Goal: Book appointment/travel/reservation

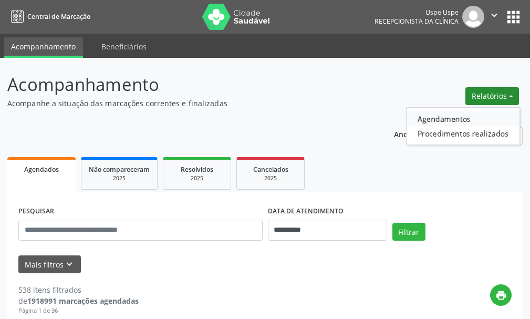
click at [445, 122] on link "Agendamentos" at bounding box center [463, 118] width 113 height 15
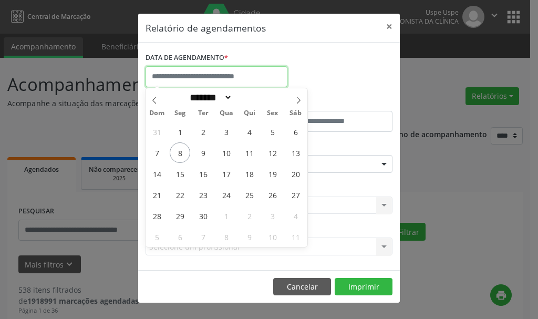
click at [205, 76] on input "text" at bounding box center [217, 76] width 142 height 21
click at [180, 155] on span "8" at bounding box center [180, 152] width 20 height 20
type input "**********"
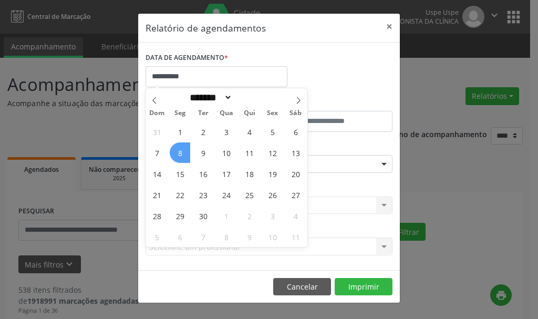
click at [180, 155] on span "8" at bounding box center [180, 152] width 20 height 20
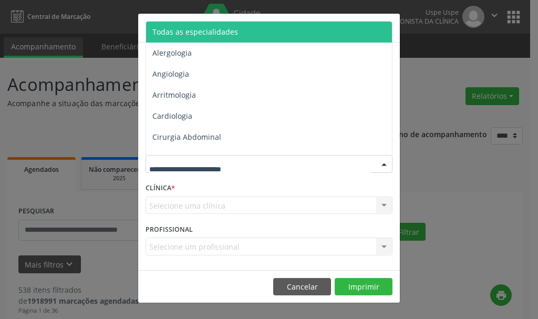
click at [194, 35] on span "Todas as especialidades" at bounding box center [195, 32] width 86 height 10
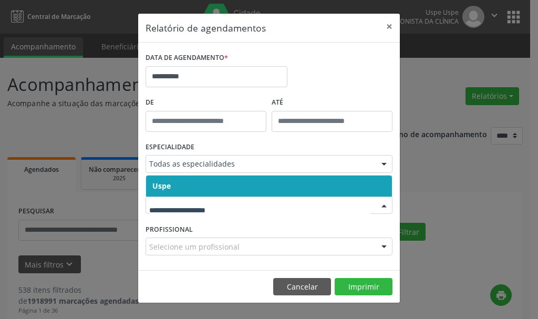
click at [163, 191] on span "Uspe" at bounding box center [269, 185] width 246 height 21
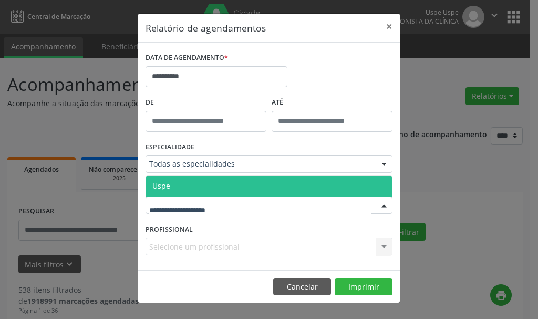
click at [156, 186] on span "Uspe" at bounding box center [161, 186] width 18 height 10
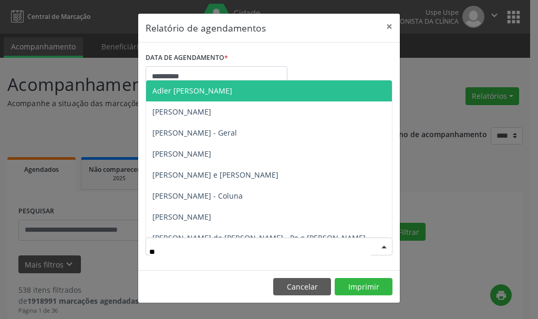
type input "***"
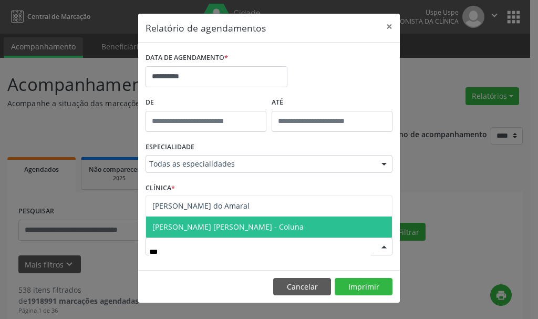
click at [215, 229] on span "[PERSON_NAME] [PERSON_NAME] - Coluna" at bounding box center [227, 227] width 151 height 10
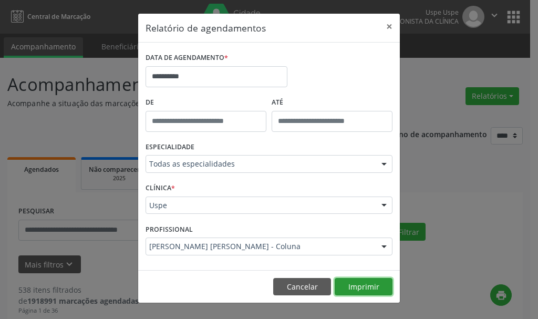
click at [356, 287] on button "Imprimir" at bounding box center [364, 287] width 58 height 18
